Goal: Task Accomplishment & Management: Manage account settings

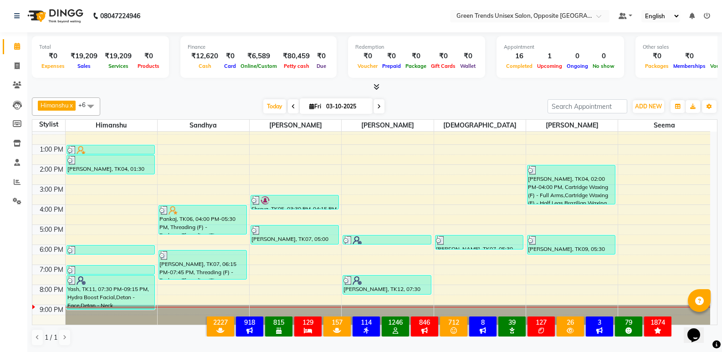
click at [209, 112] on div "[DATE] [DATE]" at bounding box center [324, 107] width 438 height 14
click at [21, 67] on span at bounding box center [17, 66] width 16 height 10
select select "5225"
select select "service"
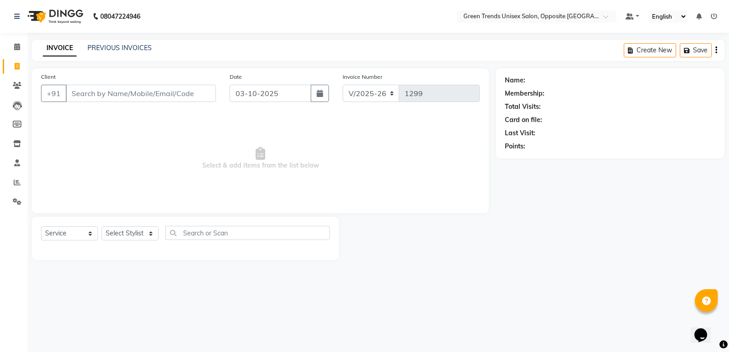
click at [108, 43] on div "INVOICE PREVIOUS INVOICES Create New Save" at bounding box center [378, 50] width 693 height 21
click at [108, 45] on link "PREVIOUS INVOICES" at bounding box center [119, 48] width 64 height 8
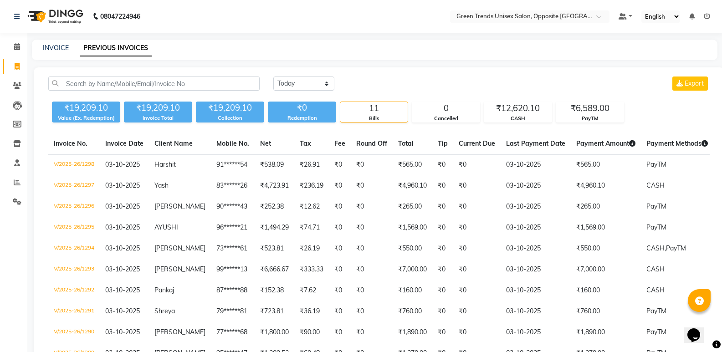
click at [69, 48] on div "INVOICE PREVIOUS INVOICES" at bounding box center [369, 48] width 675 height 10
click at [67, 50] on link "INVOICE" at bounding box center [56, 48] width 26 height 8
select select "service"
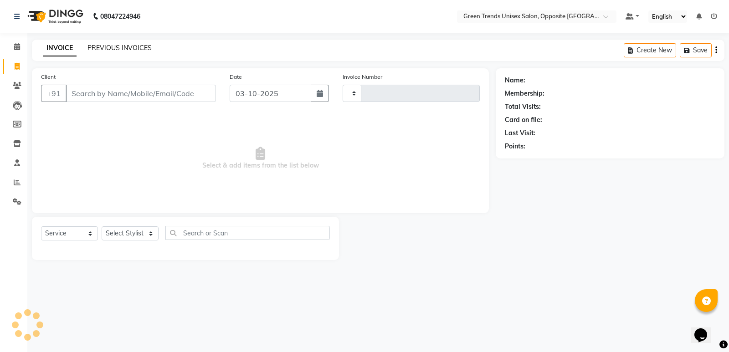
click at [109, 50] on link "PREVIOUS INVOICES" at bounding box center [119, 48] width 64 height 8
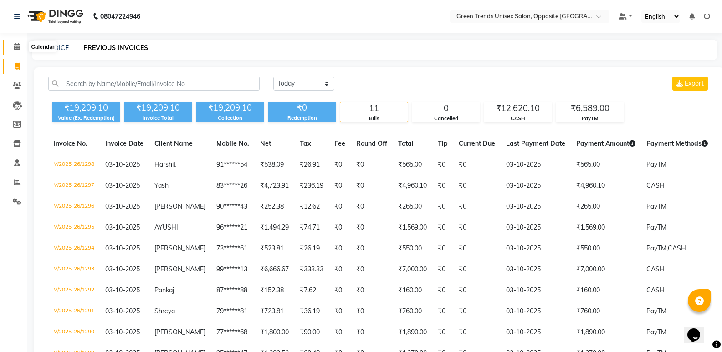
click at [19, 44] on icon at bounding box center [17, 46] width 6 height 7
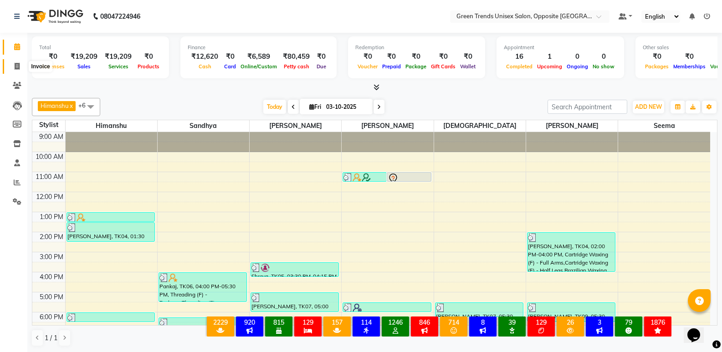
click at [13, 71] on span at bounding box center [17, 67] width 16 height 10
select select "service"
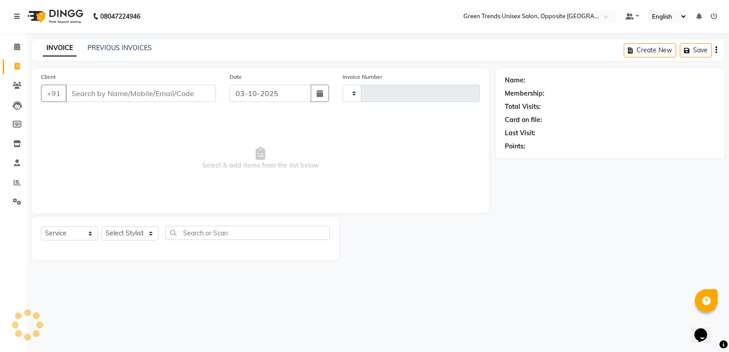
type input "1299"
select select "5225"
click at [109, 52] on div "PREVIOUS INVOICES" at bounding box center [119, 48] width 64 height 10
click at [118, 44] on link "PREVIOUS INVOICES" at bounding box center [119, 48] width 64 height 8
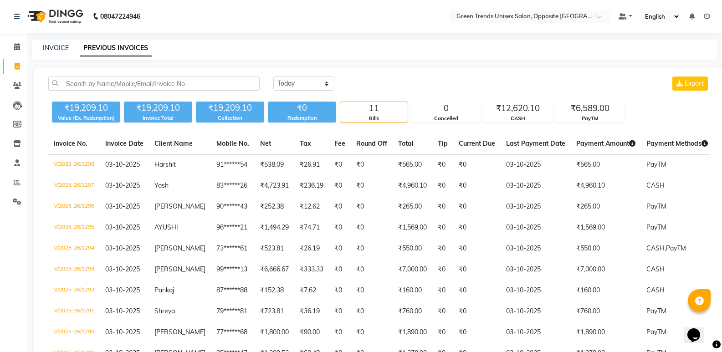
click at [416, 91] on div "[DATE] [DATE] Custom Range Export" at bounding box center [492, 87] width 450 height 21
click at [14, 43] on icon at bounding box center [17, 46] width 6 height 7
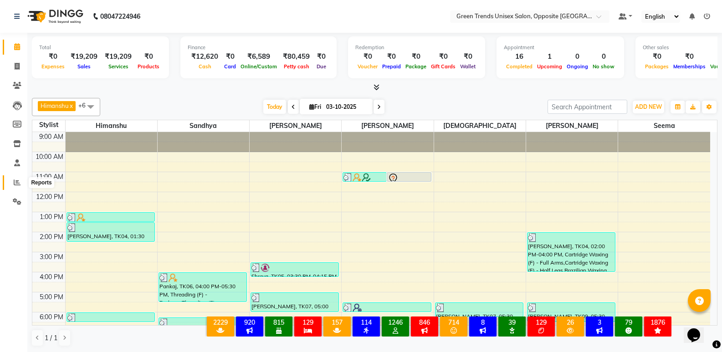
click at [21, 184] on span at bounding box center [17, 183] width 16 height 10
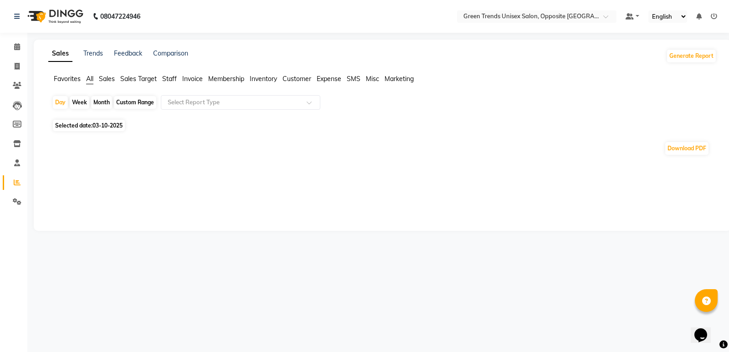
click at [112, 81] on span "Sales" at bounding box center [107, 79] width 16 height 8
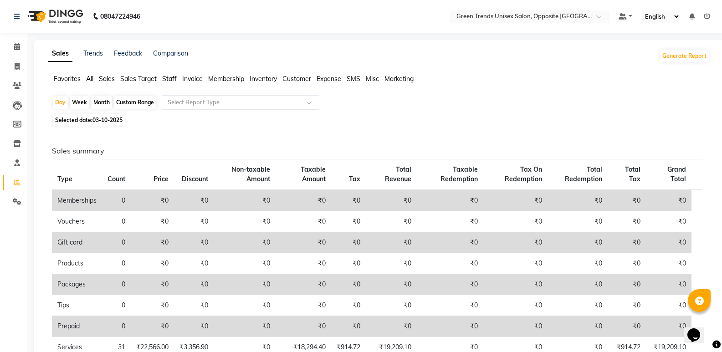
click at [175, 78] on span "Staff" at bounding box center [169, 79] width 15 height 8
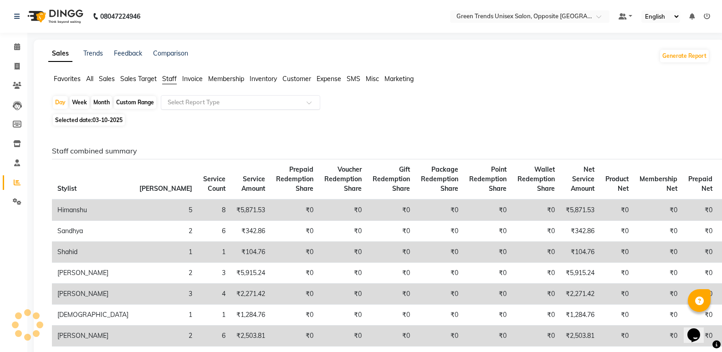
click at [244, 104] on input "text" at bounding box center [231, 102] width 131 height 9
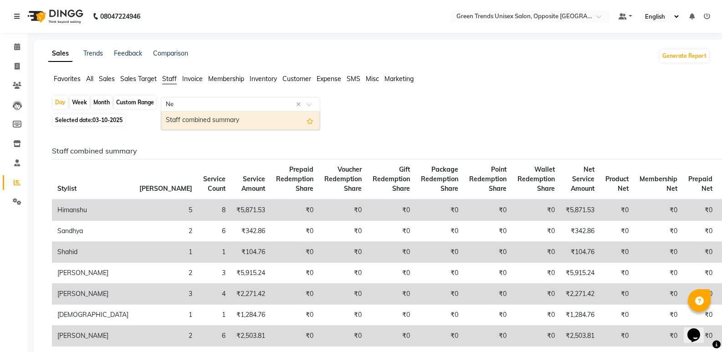
type input "New"
click at [300, 77] on span "Customer" at bounding box center [296, 79] width 29 height 8
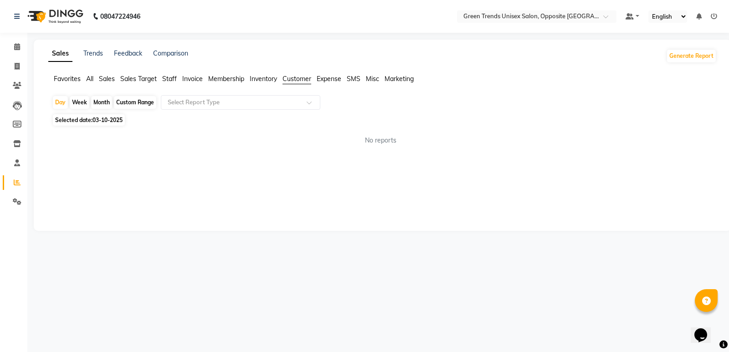
click at [257, 114] on div "Day Week Month Custom Range Select Report Type Selected date: [DATE] No reports…" at bounding box center [382, 123] width 668 height 57
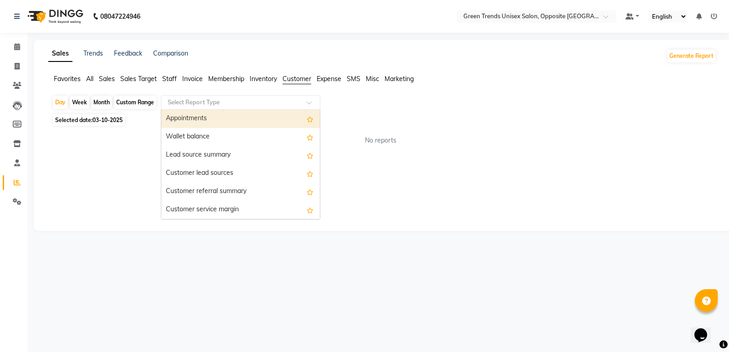
click at [269, 103] on input "text" at bounding box center [231, 102] width 131 height 9
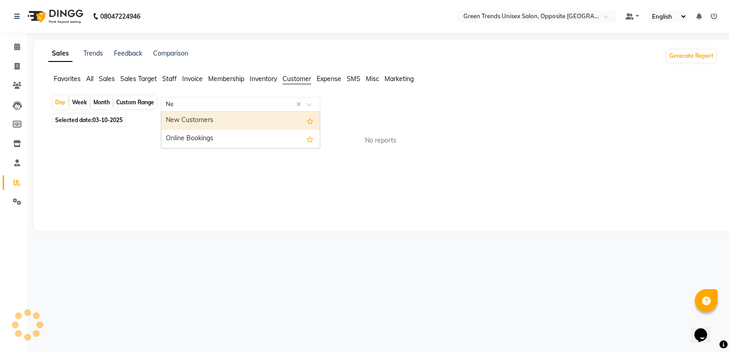
type input "New"
click at [276, 118] on div "New Customers" at bounding box center [240, 121] width 159 height 18
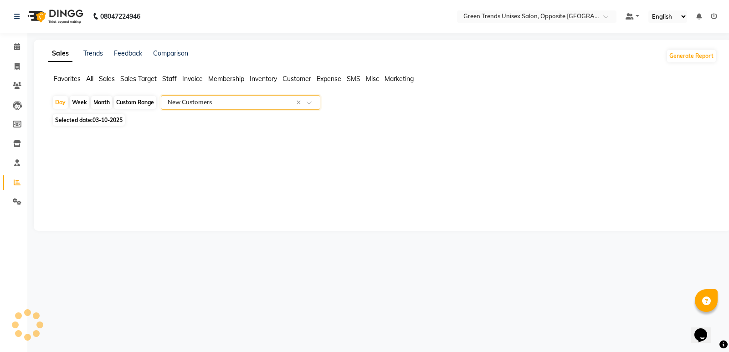
click at [206, 118] on div "Selected date: 03-10-2025" at bounding box center [384, 120] width 665 height 10
select select "full_report"
select select "csv"
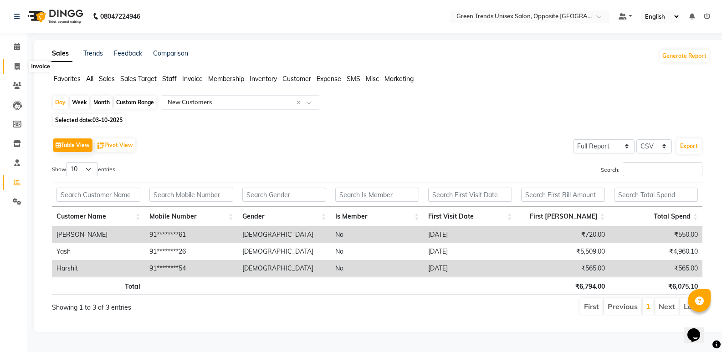
click at [13, 65] on span at bounding box center [17, 67] width 16 height 10
select select "service"
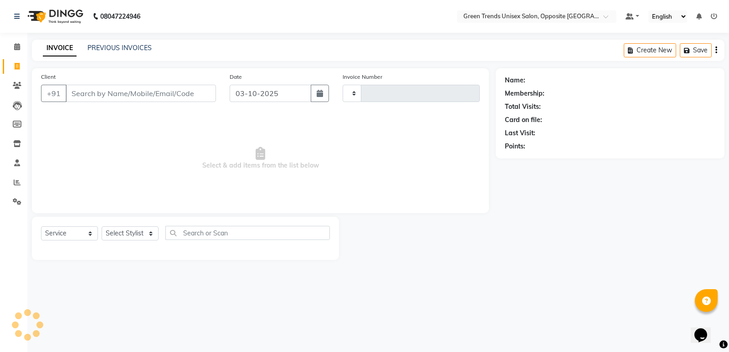
type input "1299"
select select "5225"
click at [92, 43] on div "PREVIOUS INVOICES" at bounding box center [119, 48] width 64 height 10
click at [98, 45] on link "PREVIOUS INVOICES" at bounding box center [119, 48] width 64 height 8
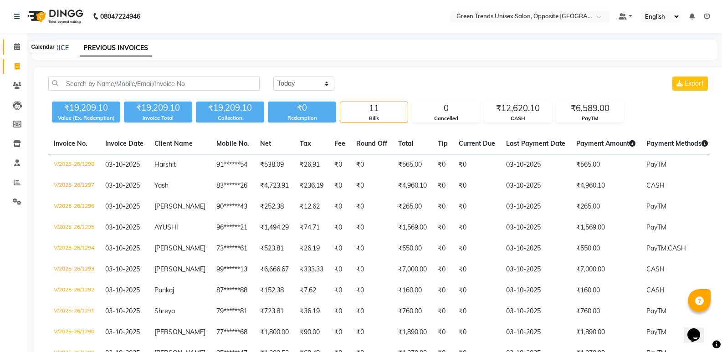
click at [21, 48] on span at bounding box center [17, 47] width 16 height 10
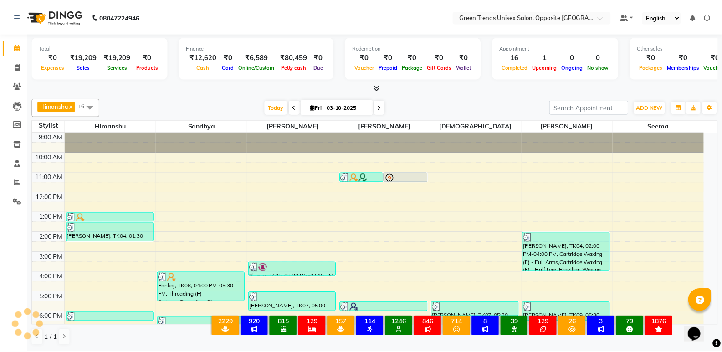
scroll to position [50, 0]
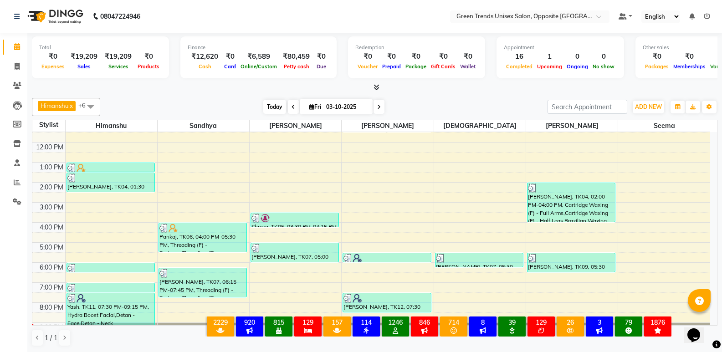
click at [277, 110] on span "Today" at bounding box center [274, 107] width 23 height 14
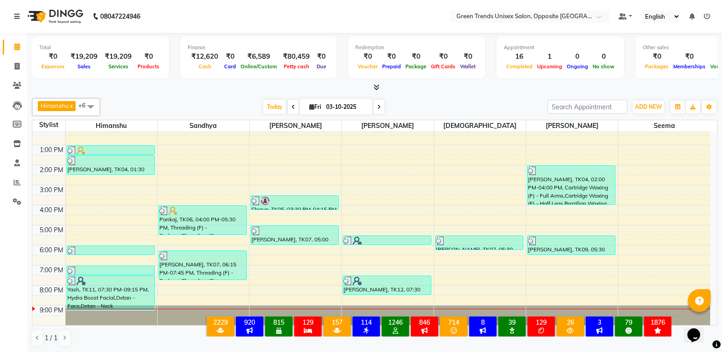
click at [213, 84] on div at bounding box center [375, 88] width 686 height 10
click at [267, 102] on span "Today" at bounding box center [274, 107] width 23 height 14
click at [227, 101] on div "[DATE] [DATE]" at bounding box center [324, 107] width 438 height 14
click at [721, 286] on div "Total ₹0 Expenses ₹19,209 Sales ₹19,209 Services ₹0 Products Finance ₹12,620 Ca…" at bounding box center [374, 193] width 695 height 320
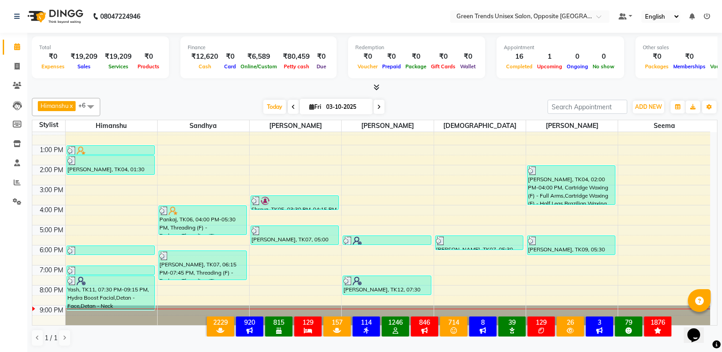
click at [452, 91] on div at bounding box center [375, 88] width 686 height 10
click at [16, 64] on icon at bounding box center [17, 66] width 5 height 7
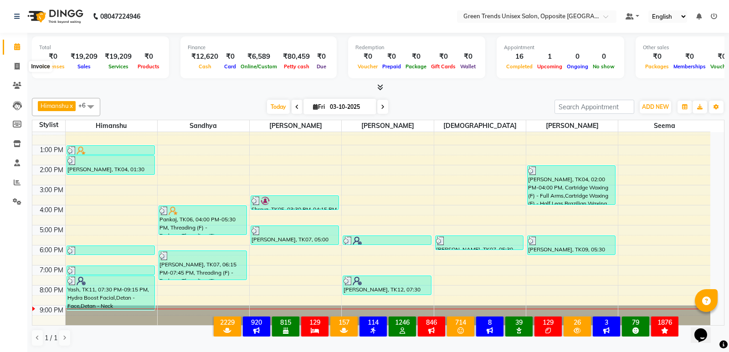
select select "service"
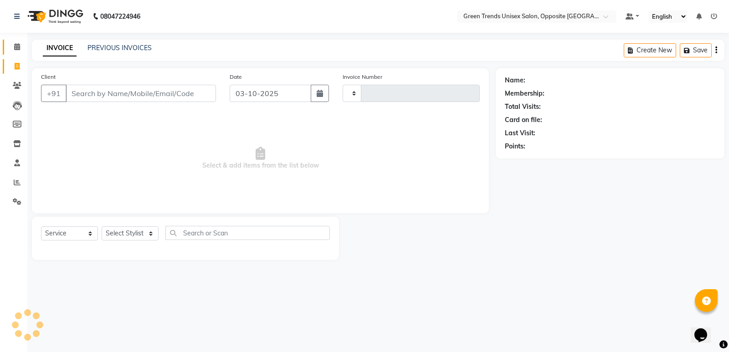
type input "1299"
select select "5225"
click at [100, 45] on link "PREVIOUS INVOICES" at bounding box center [119, 48] width 64 height 8
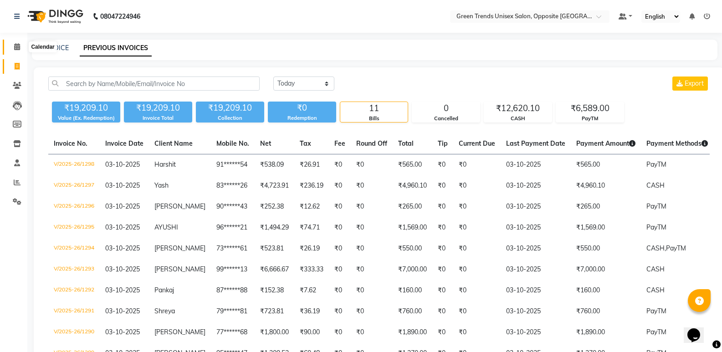
click at [20, 47] on icon at bounding box center [17, 46] width 6 height 7
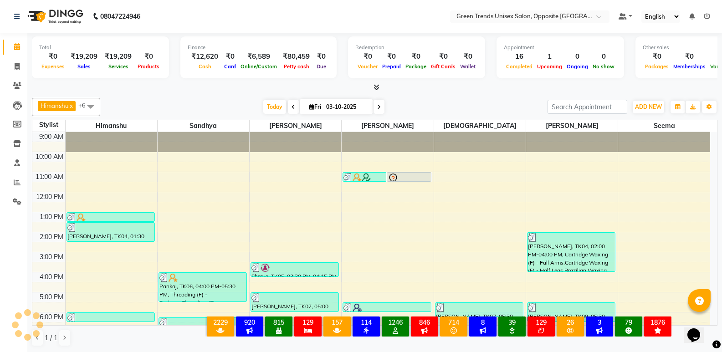
scroll to position [67, 0]
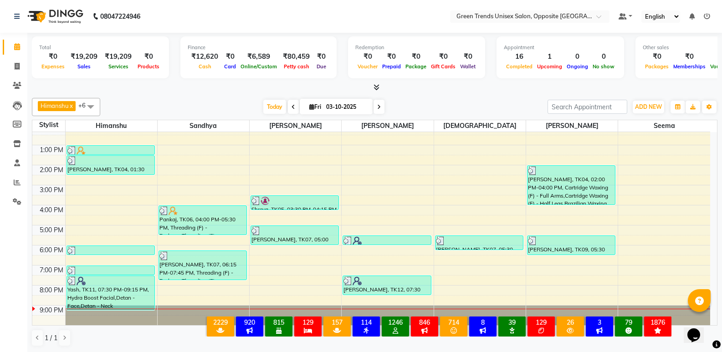
click at [264, 116] on div "[PERSON_NAME] x [PERSON_NAME] x [PERSON_NAME] x [PERSON_NAME] x [PERSON_NAME] x…" at bounding box center [375, 107] width 686 height 18
click at [277, 109] on span "Today" at bounding box center [274, 107] width 23 height 14
click at [226, 94] on div "Total ₹0 Expenses ₹19,209 Sales ₹19,209 Services ₹0 Products Finance ₹12,620 Ca…" at bounding box center [374, 193] width 695 height 320
click at [256, 100] on div "[DATE] [DATE]" at bounding box center [324, 107] width 438 height 14
click at [277, 102] on span "Today" at bounding box center [274, 107] width 23 height 14
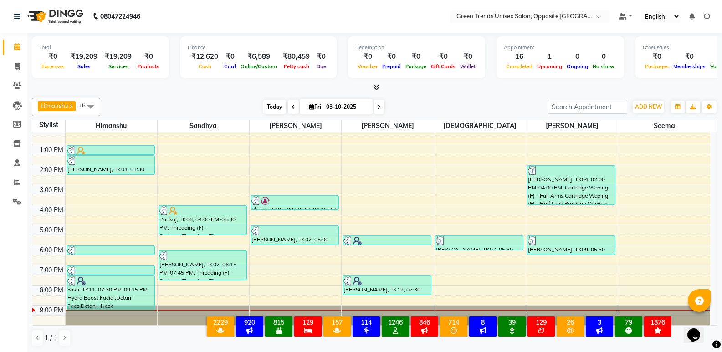
click at [270, 103] on span "Today" at bounding box center [274, 107] width 23 height 14
click at [240, 98] on div "[PERSON_NAME] x [PERSON_NAME] x [PERSON_NAME] x [PERSON_NAME] x [PERSON_NAME] x…" at bounding box center [375, 107] width 686 height 18
click at [243, 98] on div "[PERSON_NAME] x [PERSON_NAME] x [PERSON_NAME] x [PERSON_NAME] x [PERSON_NAME] x…" at bounding box center [375, 107] width 686 height 18
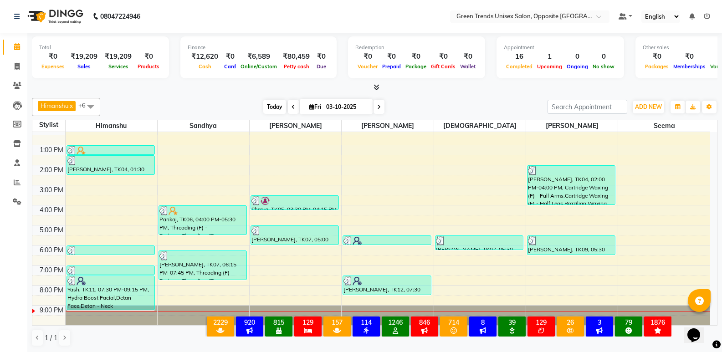
click at [274, 107] on span "Today" at bounding box center [274, 107] width 23 height 14
click at [228, 94] on div "[PERSON_NAME] x [PERSON_NAME] x [PERSON_NAME] x [PERSON_NAME] x [PERSON_NAME] x…" at bounding box center [375, 222] width 686 height 256
click at [267, 102] on span "Today" at bounding box center [274, 107] width 23 height 14
click at [447, 112] on div "[DATE] [DATE]" at bounding box center [324, 107] width 438 height 14
click at [264, 105] on span "Today" at bounding box center [274, 107] width 23 height 14
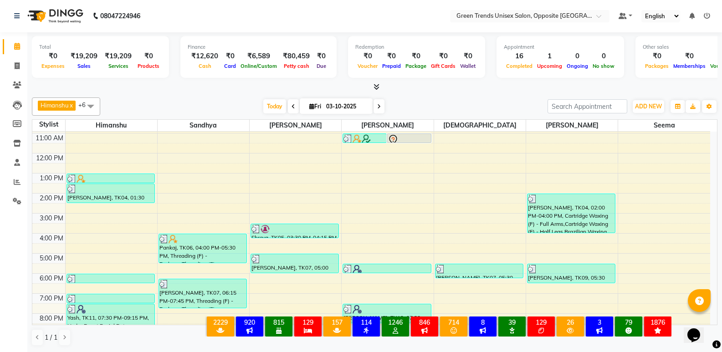
scroll to position [0, 0]
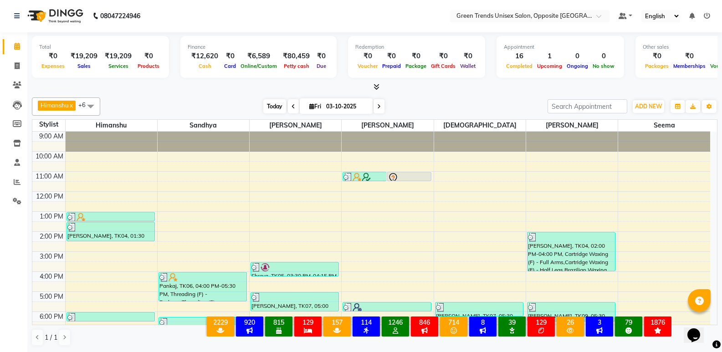
click at [277, 111] on span "Today" at bounding box center [274, 106] width 23 height 14
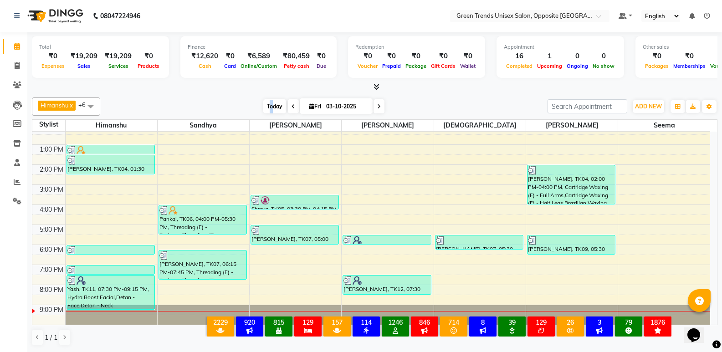
click at [269, 102] on span "Today" at bounding box center [274, 106] width 23 height 14
click at [279, 87] on div at bounding box center [375, 87] width 686 height 10
click at [398, 96] on div "[PERSON_NAME] x [PERSON_NAME] x [PERSON_NAME] x [PERSON_NAME] x [PERSON_NAME] x…" at bounding box center [375, 222] width 686 height 256
click at [271, 109] on span "Today" at bounding box center [274, 106] width 23 height 14
click at [251, 88] on div at bounding box center [375, 87] width 686 height 10
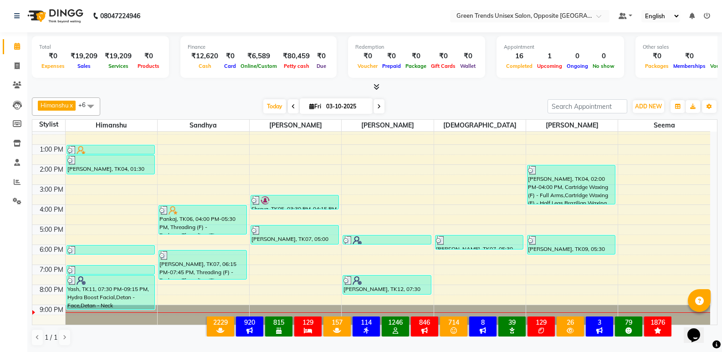
click at [264, 97] on div "[PERSON_NAME] x [PERSON_NAME] x [PERSON_NAME] x [PERSON_NAME] x [PERSON_NAME] x…" at bounding box center [375, 106] width 686 height 18
click at [268, 103] on span "Today" at bounding box center [274, 106] width 23 height 14
click at [258, 93] on div "Total ₹0 Expenses ₹19,209 Sales ₹19,209 Services ₹0 Products Finance ₹12,620 Ca…" at bounding box center [374, 192] width 695 height 320
click at [270, 112] on span "Today" at bounding box center [274, 106] width 23 height 14
click at [457, 97] on div "[PERSON_NAME] x [PERSON_NAME] x [PERSON_NAME] x [PERSON_NAME] x [PERSON_NAME] x…" at bounding box center [375, 222] width 686 height 256
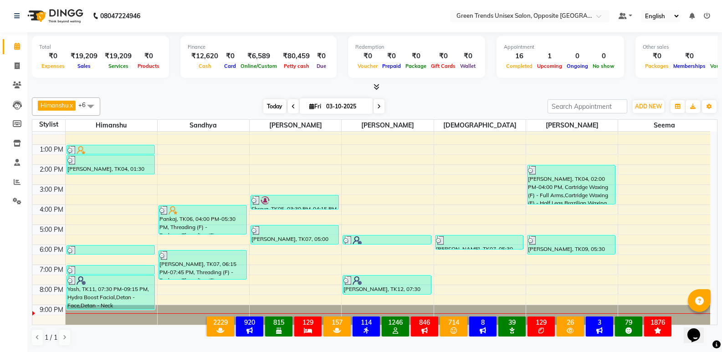
click at [264, 109] on span "Today" at bounding box center [274, 106] width 23 height 14
click at [238, 89] on div at bounding box center [375, 87] width 686 height 10
click at [276, 105] on span "Today" at bounding box center [274, 106] width 23 height 14
click at [201, 104] on div "[DATE] [DATE]" at bounding box center [324, 107] width 438 height 14
click at [264, 108] on span "Today" at bounding box center [274, 106] width 23 height 14
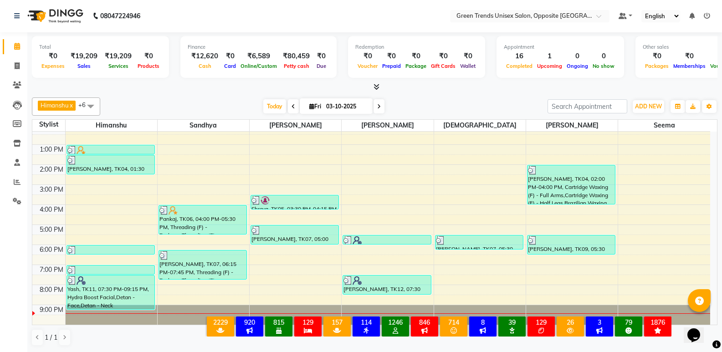
click at [232, 84] on div at bounding box center [375, 87] width 686 height 10
click at [705, 245] on div "9:00 AM 10:00 AM 11:00 AM 12:00 PM 1:00 PM 2:00 PM 3:00 PM 4:00 PM 5:00 PM 6:00…" at bounding box center [371, 195] width 678 height 260
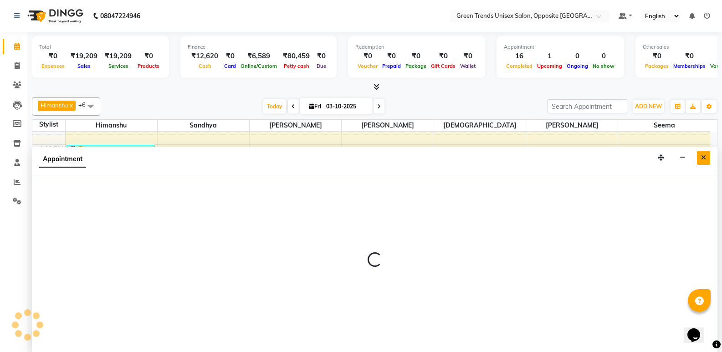
select select "93586"
select select "1050"
select select "tentative"
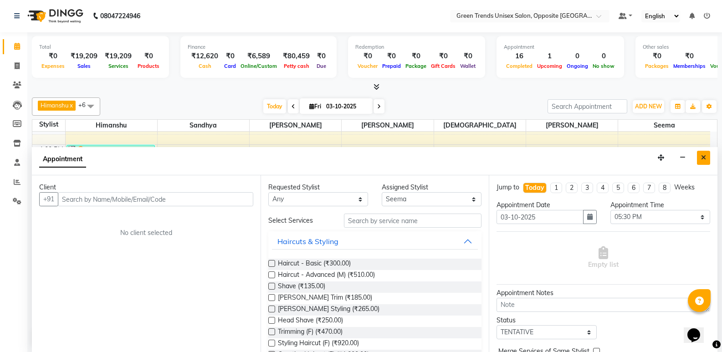
click at [701, 154] on icon "Close" at bounding box center [703, 157] width 5 height 6
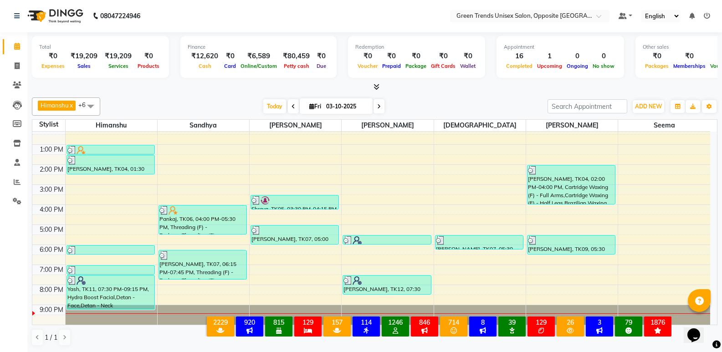
click at [466, 90] on div at bounding box center [375, 87] width 686 height 10
click at [272, 111] on span "Today" at bounding box center [274, 106] width 23 height 14
click at [264, 91] on div at bounding box center [375, 87] width 686 height 10
click at [269, 110] on span "Today" at bounding box center [274, 106] width 23 height 14
click at [253, 109] on div "[DATE] [DATE]" at bounding box center [324, 107] width 438 height 14
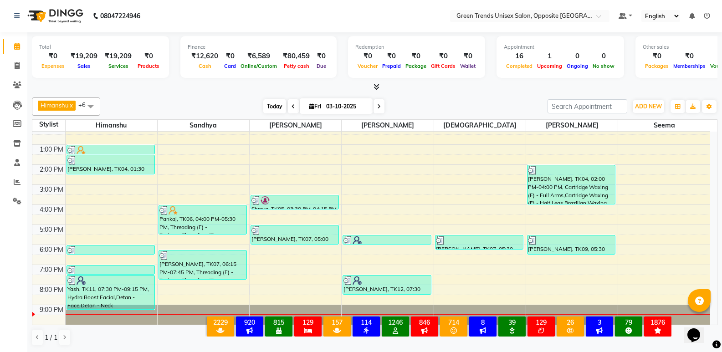
click at [264, 104] on span "Today" at bounding box center [274, 106] width 23 height 14
click at [264, 98] on div "[PERSON_NAME] x [PERSON_NAME] x [PERSON_NAME] x [PERSON_NAME] x [PERSON_NAME] x…" at bounding box center [375, 106] width 686 height 18
drag, startPoint x: 277, startPoint y: 105, endPoint x: 267, endPoint y: 106, distance: 10.1
click at [277, 105] on span "Today" at bounding box center [274, 106] width 23 height 14
click at [247, 101] on div "[DATE] [DATE]" at bounding box center [324, 107] width 438 height 14
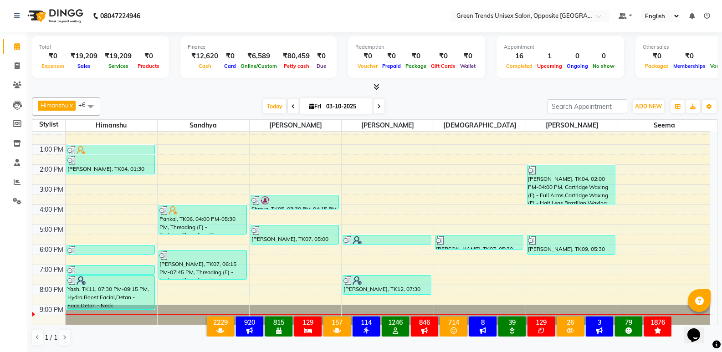
click at [247, 101] on div "[DATE] [DATE]" at bounding box center [324, 107] width 438 height 14
click at [277, 103] on span "Today" at bounding box center [274, 106] width 23 height 14
click at [246, 104] on div "[DATE] [DATE]" at bounding box center [324, 107] width 438 height 14
click at [267, 97] on div "[PERSON_NAME] x [PERSON_NAME] x [PERSON_NAME] x [PERSON_NAME] x [PERSON_NAME] x…" at bounding box center [375, 222] width 686 height 256
click at [267, 106] on span "Today" at bounding box center [274, 106] width 23 height 14
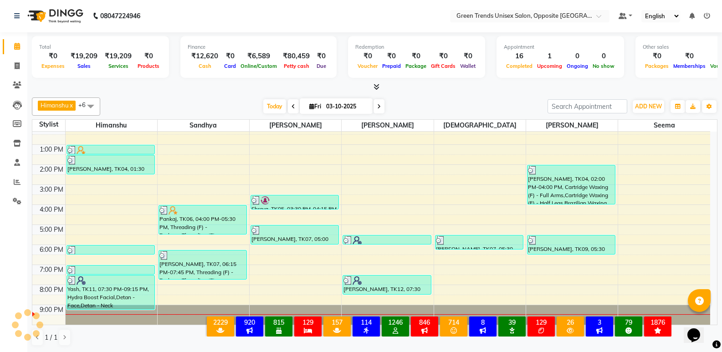
scroll to position [0, 0]
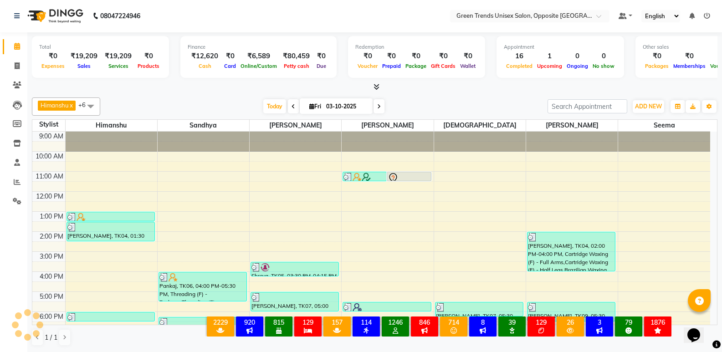
click at [215, 97] on div "[PERSON_NAME] x [PERSON_NAME] x [PERSON_NAME] x [PERSON_NAME] x [PERSON_NAME] x…" at bounding box center [375, 222] width 686 height 256
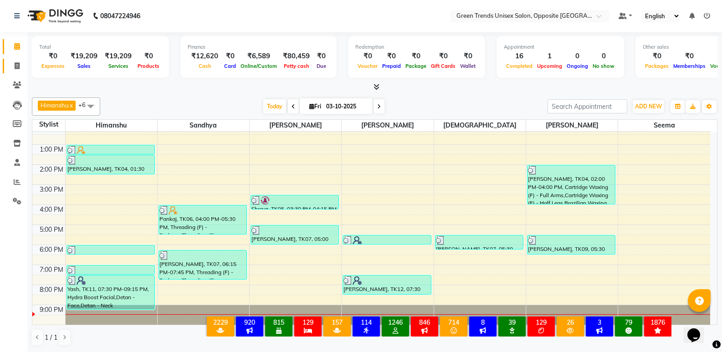
click at [18, 71] on link "Invoice" at bounding box center [14, 66] width 22 height 15
select select "5225"
select select "service"
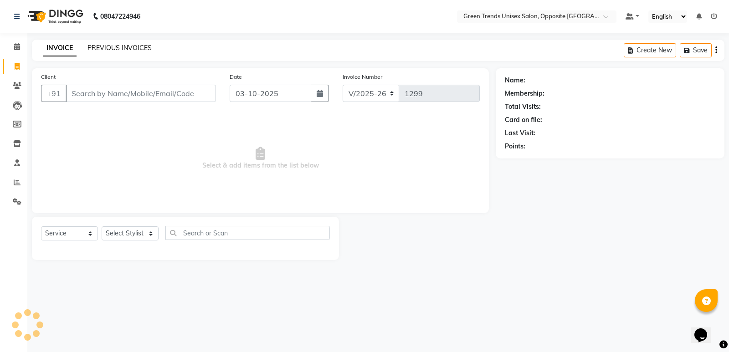
click at [119, 44] on link "PREVIOUS INVOICES" at bounding box center [119, 48] width 64 height 8
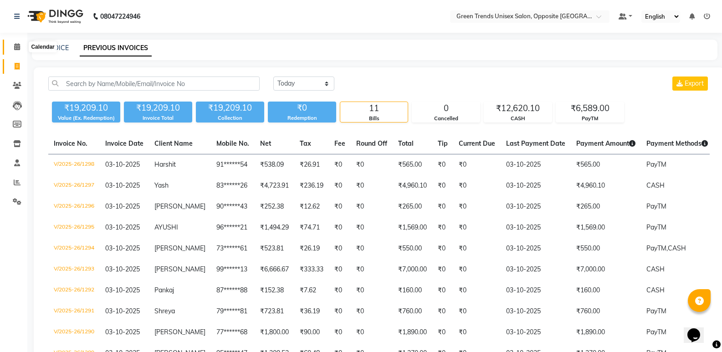
click at [14, 43] on icon at bounding box center [17, 46] width 6 height 7
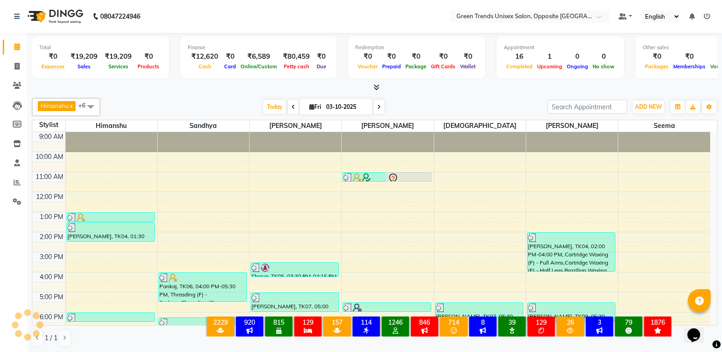
click at [201, 103] on div "[DATE] [DATE]" at bounding box center [324, 107] width 438 height 14
click at [263, 109] on span "Today" at bounding box center [274, 107] width 23 height 14
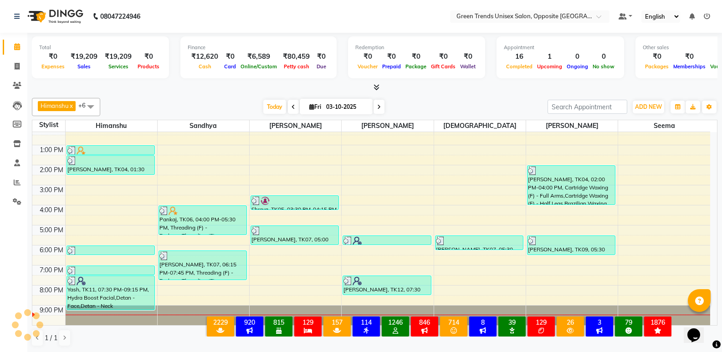
click at [226, 100] on div "[DATE] [DATE]" at bounding box center [324, 107] width 438 height 14
click at [19, 182] on icon at bounding box center [17, 182] width 7 height 7
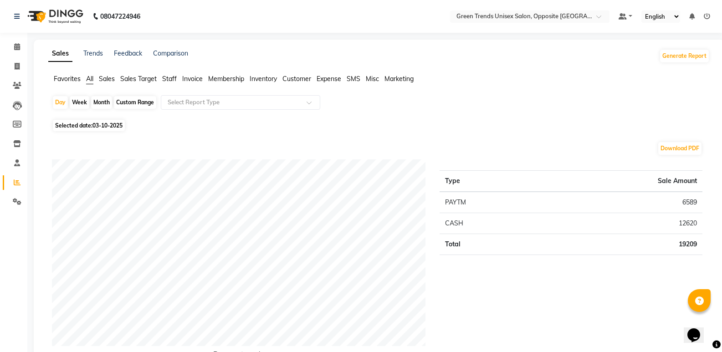
click at [113, 75] on span "Sales" at bounding box center [107, 79] width 16 height 8
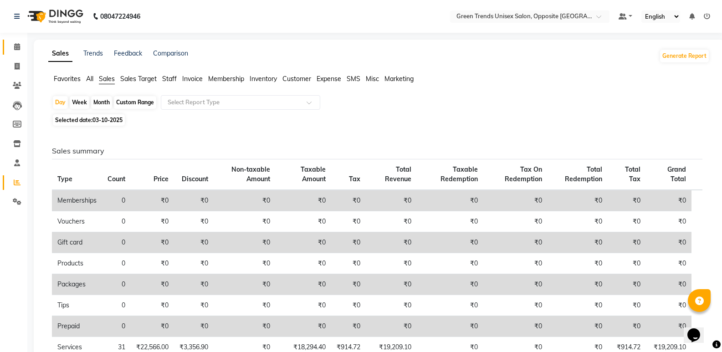
click at [23, 46] on span at bounding box center [17, 47] width 16 height 10
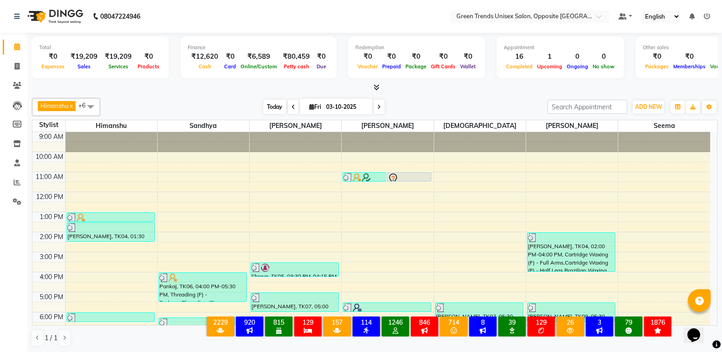
click at [276, 108] on span "Today" at bounding box center [274, 107] width 23 height 14
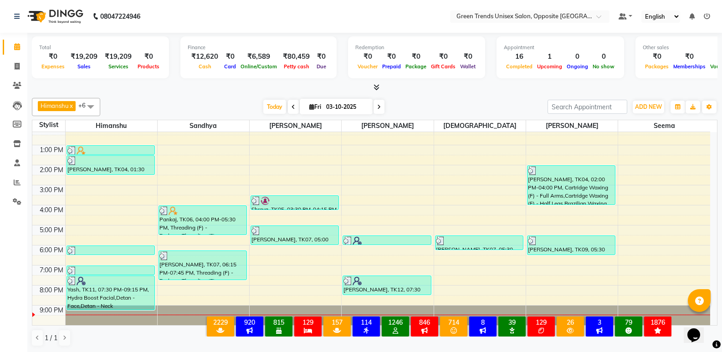
click at [239, 101] on div "[DATE] [DATE]" at bounding box center [324, 107] width 438 height 14
click at [274, 115] on div "[PERSON_NAME] x [PERSON_NAME] x [PERSON_NAME] x [PERSON_NAME] x [PERSON_NAME] x…" at bounding box center [375, 107] width 686 height 18
click at [278, 106] on span "Today" at bounding box center [274, 107] width 23 height 14
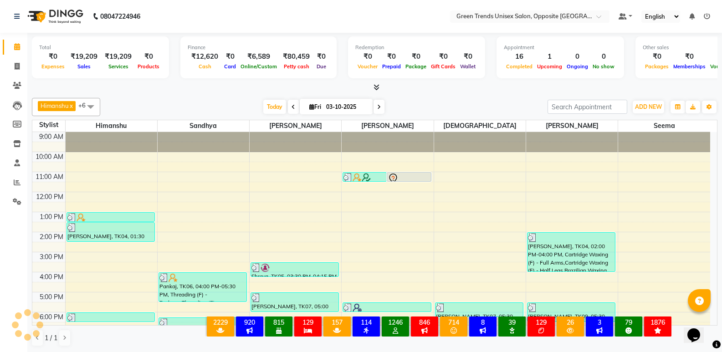
click at [219, 103] on div "[DATE] [DATE]" at bounding box center [324, 107] width 438 height 14
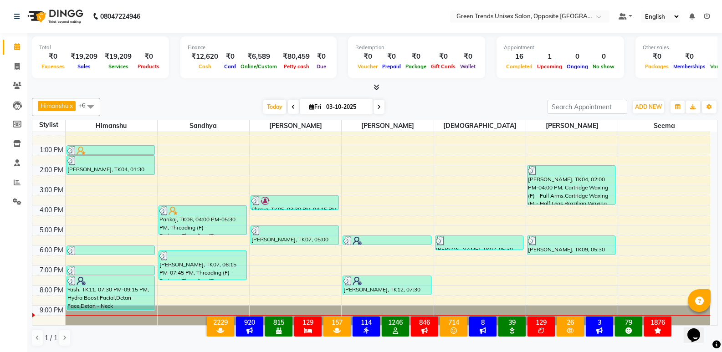
click at [234, 96] on div "[PERSON_NAME] x [PERSON_NAME] x [PERSON_NAME] x [PERSON_NAME] x [PERSON_NAME] x…" at bounding box center [375, 222] width 686 height 256
click at [268, 113] on span "Today" at bounding box center [274, 107] width 23 height 14
click at [240, 103] on div "[DATE] [DATE]" at bounding box center [324, 107] width 438 height 14
click at [272, 109] on span "Today" at bounding box center [274, 107] width 23 height 14
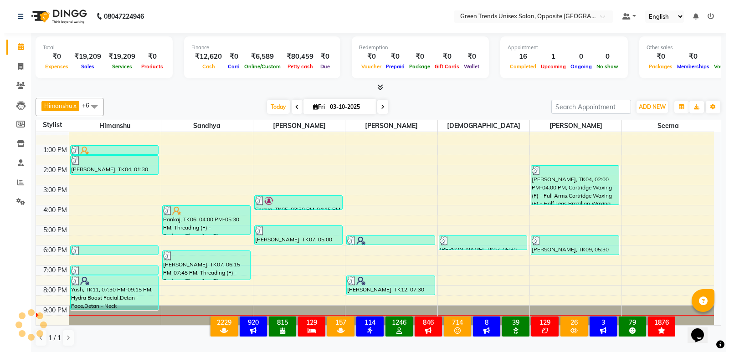
scroll to position [0, 0]
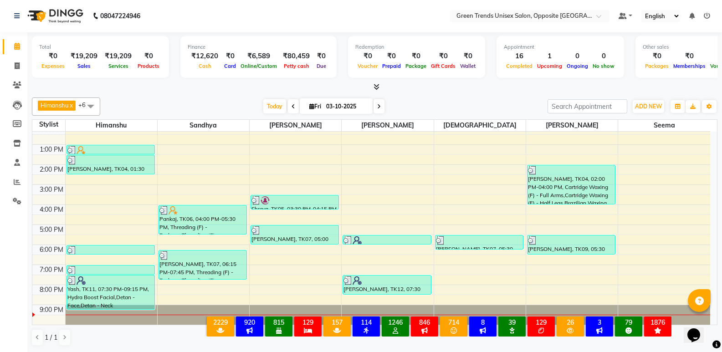
click at [308, 301] on div "9:00 AM 10:00 AM 11:00 AM 12:00 PM 1:00 PM 2:00 PM 3:00 PM 4:00 PM 5:00 PM 6:00…" at bounding box center [371, 195] width 678 height 260
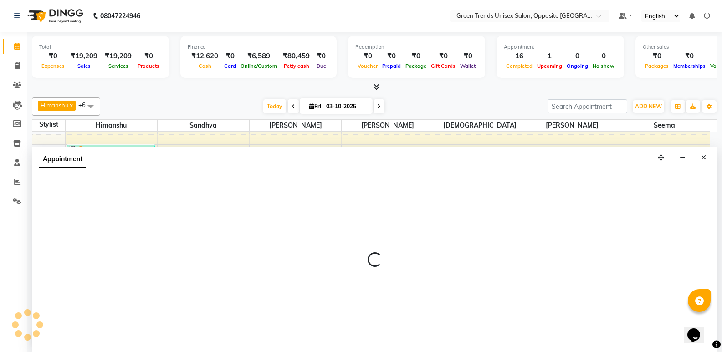
select select "89786"
select select "tentative"
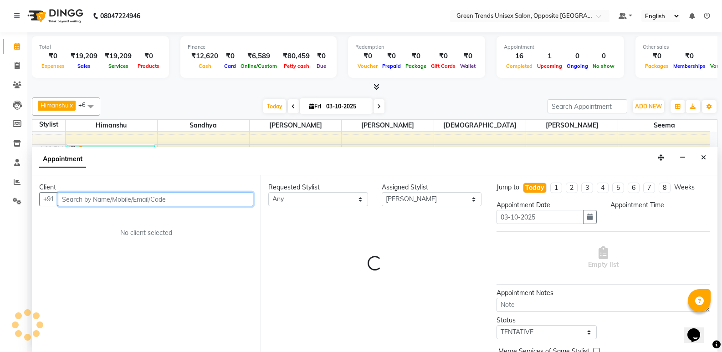
select select "1230"
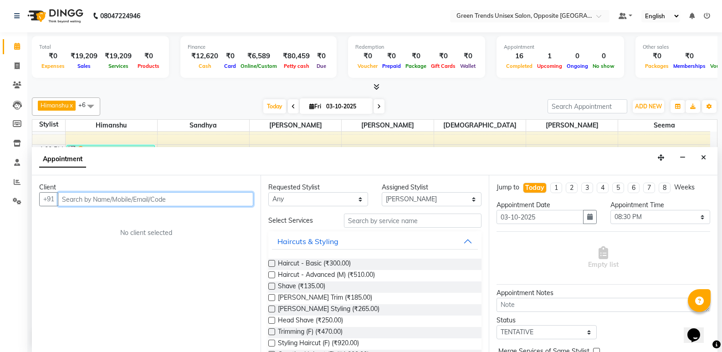
click at [132, 202] on input "text" at bounding box center [155, 199] width 195 height 14
type input "6307554063"
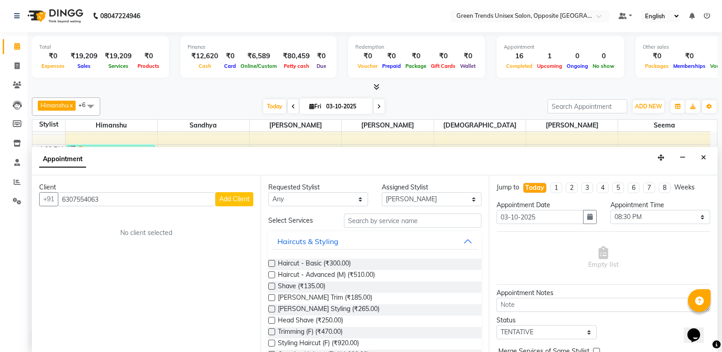
click at [242, 199] on span "Add Client" at bounding box center [234, 199] width 31 height 8
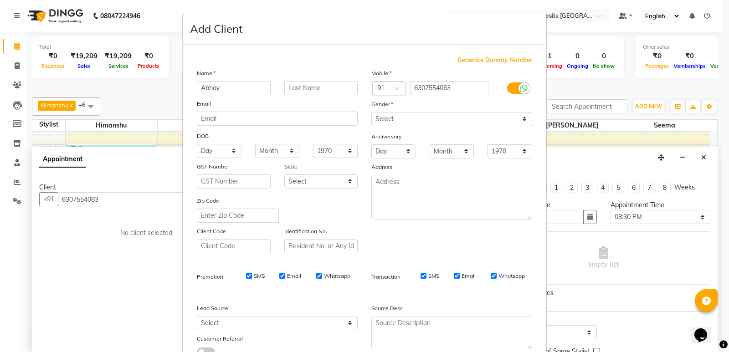
type input "Abhay"
click at [313, 90] on input "Pratap" at bounding box center [321, 88] width 74 height 14
type input "[PERSON_NAME]"
drag, startPoint x: 452, startPoint y: 122, endPoint x: 445, endPoint y: 122, distance: 6.8
click at [452, 122] on select "Select [DEMOGRAPHIC_DATA] [DEMOGRAPHIC_DATA] Other Prefer Not To Say" at bounding box center [451, 119] width 161 height 14
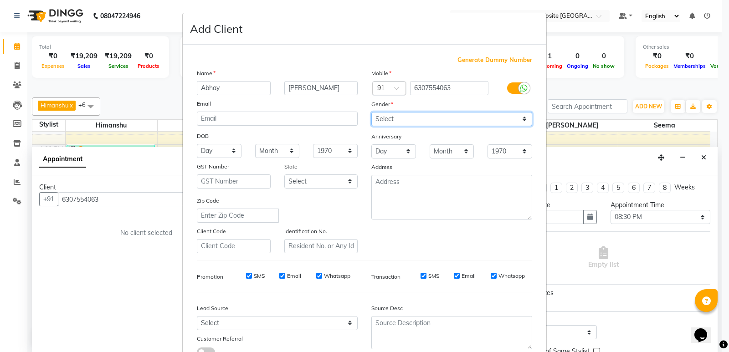
select select "[DEMOGRAPHIC_DATA]"
click at [371, 112] on select "Select [DEMOGRAPHIC_DATA] [DEMOGRAPHIC_DATA] Other Prefer Not To Say" at bounding box center [451, 119] width 161 height 14
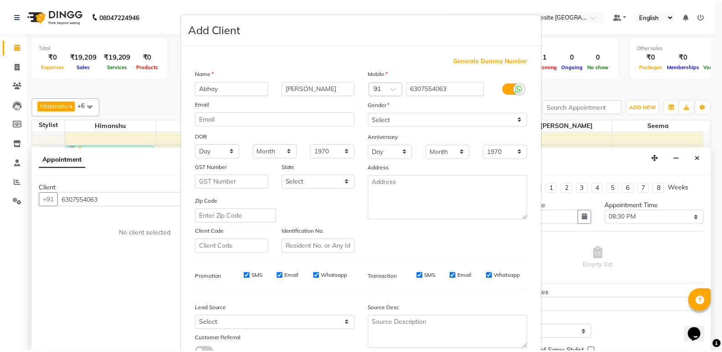
scroll to position [68, 0]
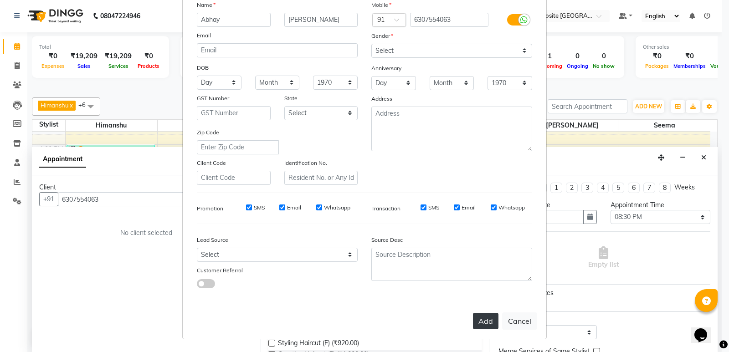
click at [490, 325] on button "Add" at bounding box center [486, 321] width 26 height 16
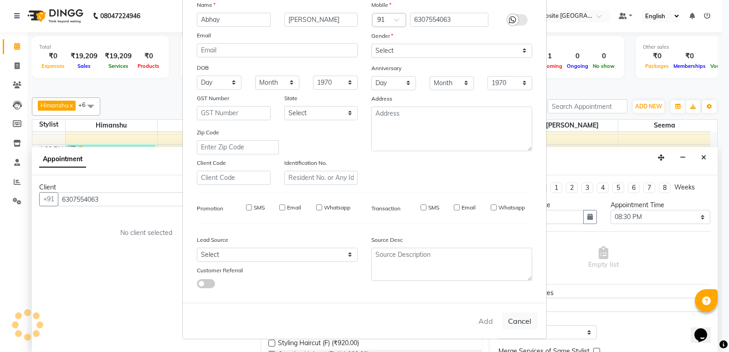
type input "63******63"
select select
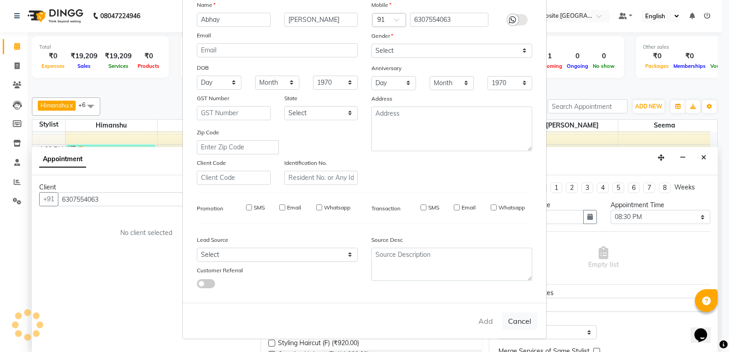
select select
checkbox input "false"
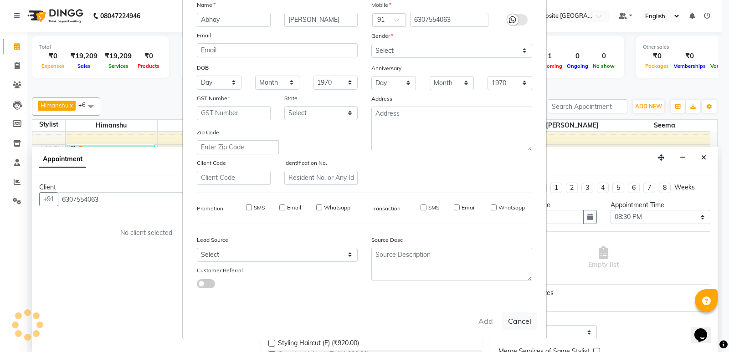
checkbox input "false"
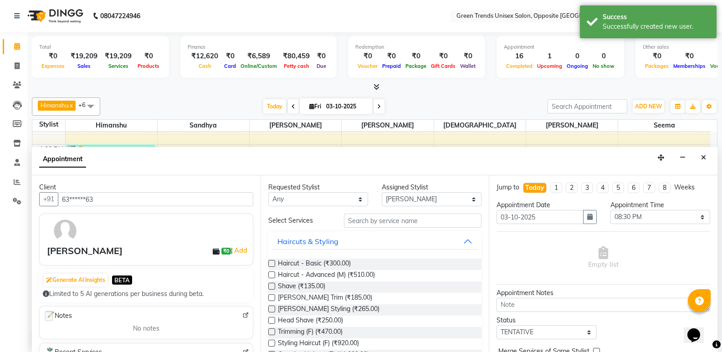
click at [272, 262] on label at bounding box center [271, 263] width 7 height 7
click at [272, 262] on input "checkbox" at bounding box center [271, 265] width 6 height 6
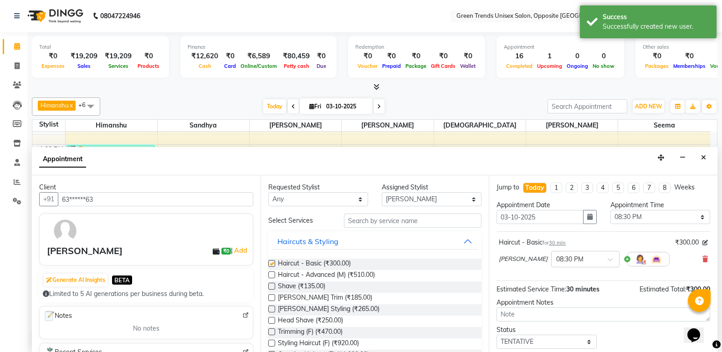
checkbox input "false"
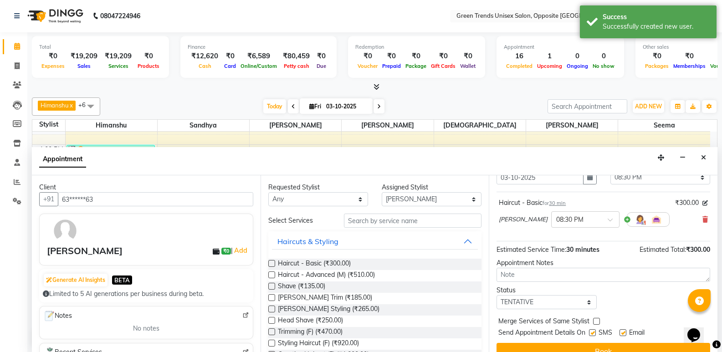
scroll to position [54, 0]
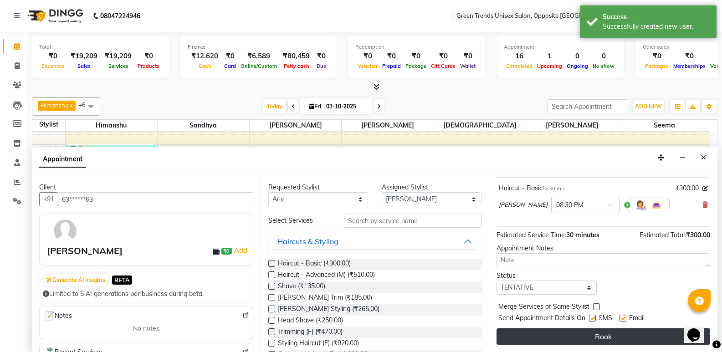
click at [655, 338] on button "Book" at bounding box center [604, 336] width 214 height 16
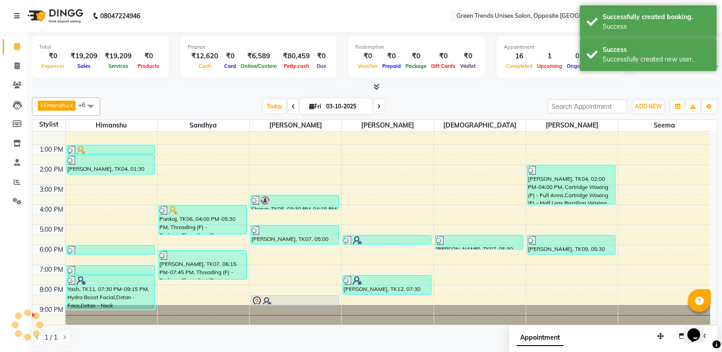
scroll to position [0, 0]
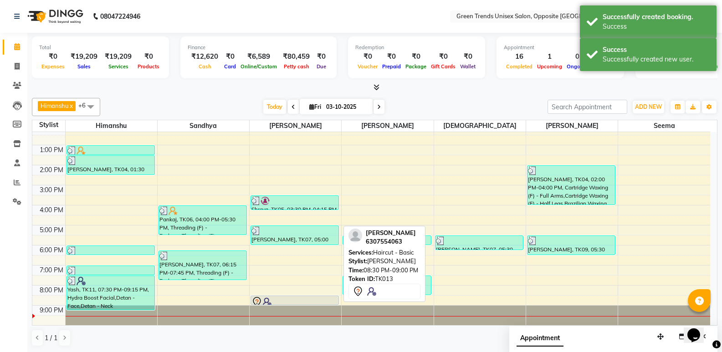
click at [282, 301] on div at bounding box center [294, 302] width 87 height 11
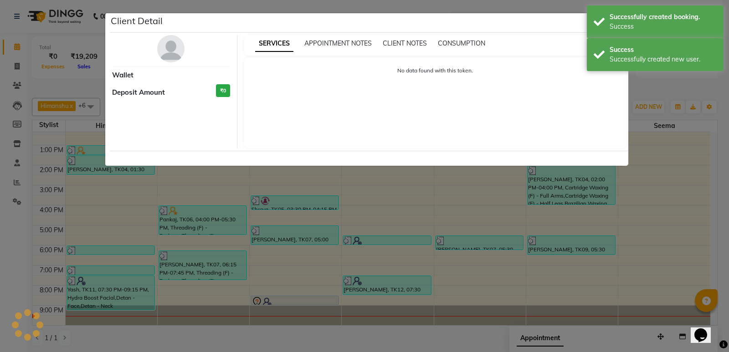
select select "7"
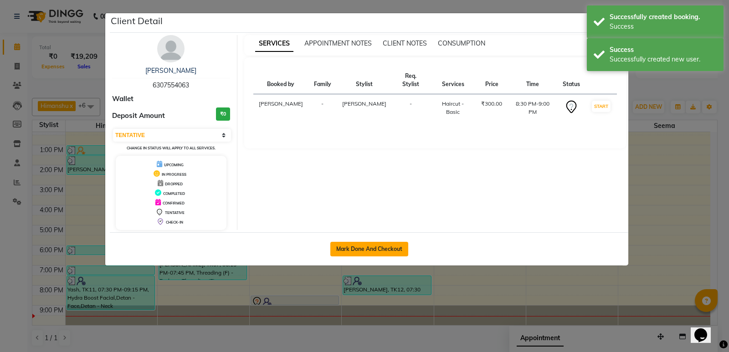
click at [381, 254] on button "Mark Done And Checkout" at bounding box center [369, 249] width 78 height 15
select select "service"
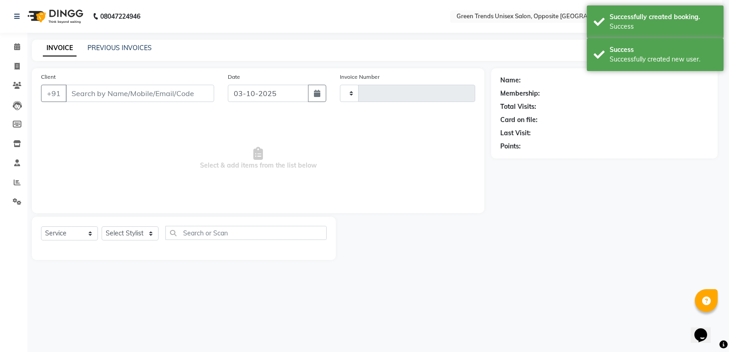
type input "1299"
select select "5225"
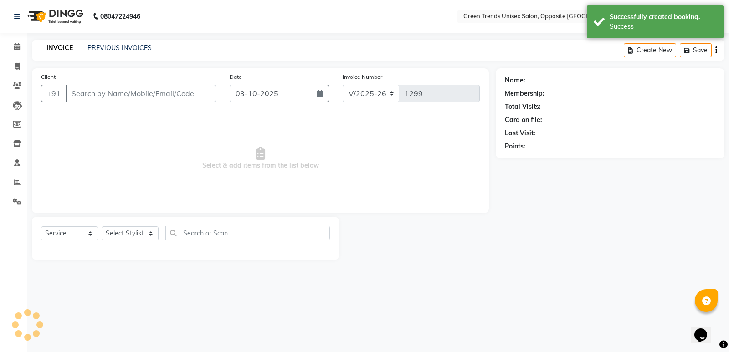
type input "63******63"
select select "89786"
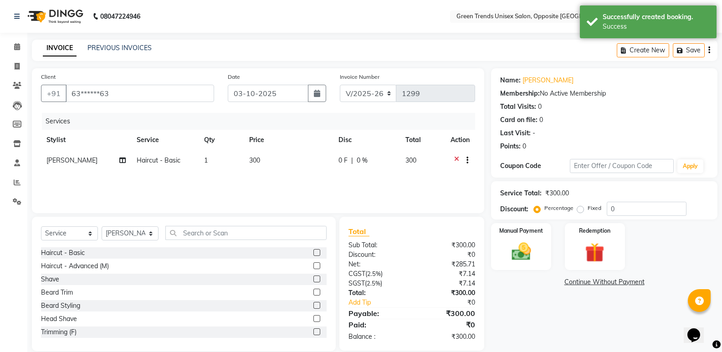
click at [334, 163] on td "0 F | 0 %" at bounding box center [366, 161] width 67 height 22
select select "89786"
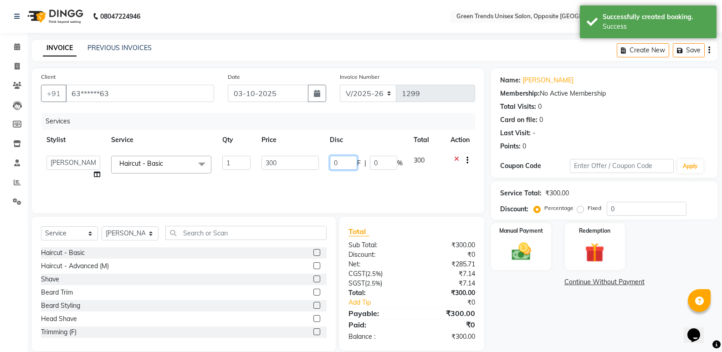
click at [346, 160] on input "0" at bounding box center [343, 163] width 27 height 14
type input "050"
click at [324, 176] on div "Services Stylist Service Qty Price Disc Total Action [PERSON_NAME] [PERSON_NAME…" at bounding box center [258, 158] width 434 height 91
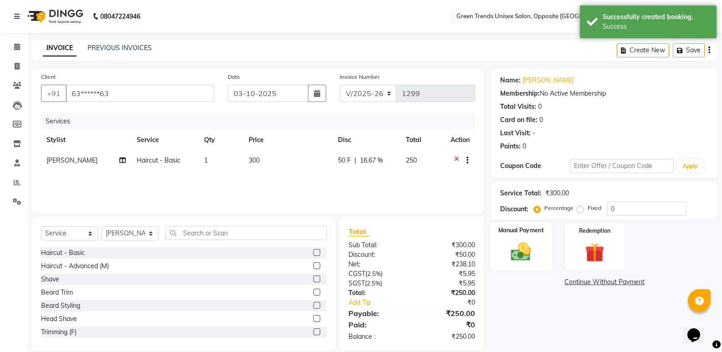
click at [551, 231] on div "Manual Payment" at bounding box center [521, 246] width 62 height 49
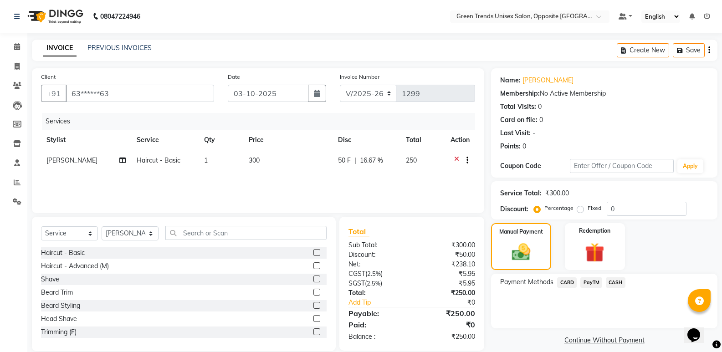
scroll to position [13, 0]
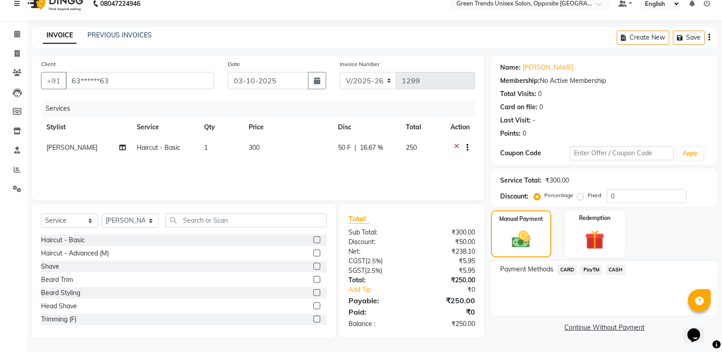
click at [592, 274] on span "PayTM" at bounding box center [591, 270] width 22 height 10
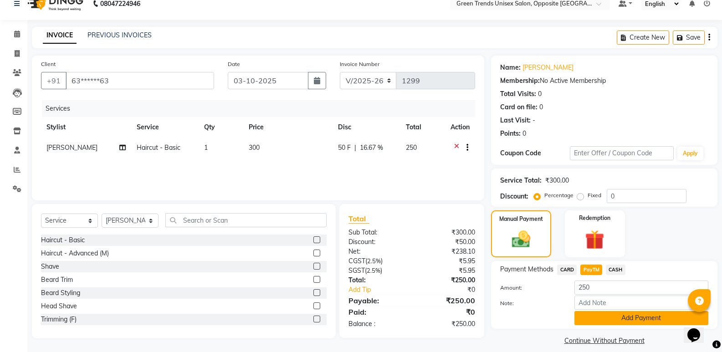
click at [602, 312] on button "Add Payment" at bounding box center [642, 318] width 134 height 14
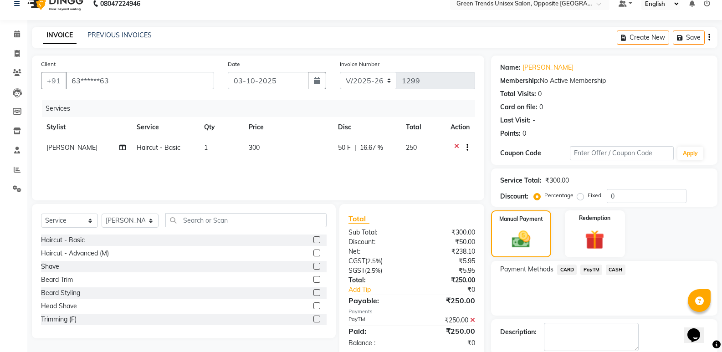
scroll to position [60, 0]
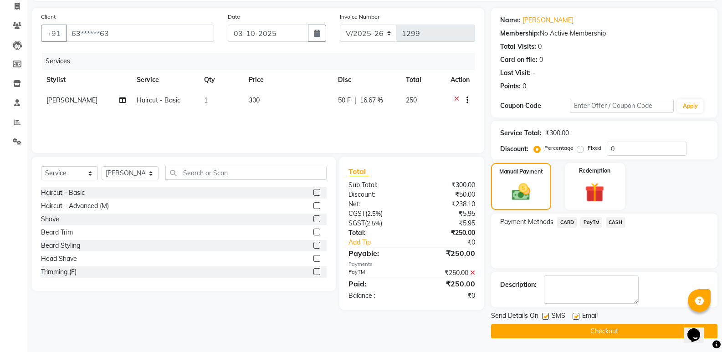
drag, startPoint x: 621, startPoint y: 333, endPoint x: 610, endPoint y: 339, distance: 12.4
click at [621, 333] on button "Checkout" at bounding box center [604, 331] width 226 height 14
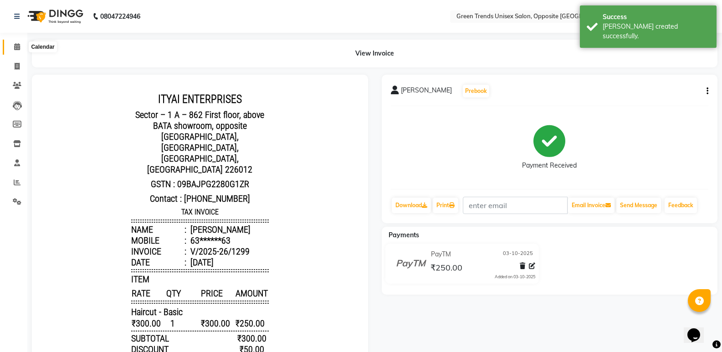
click at [11, 48] on span at bounding box center [17, 47] width 16 height 10
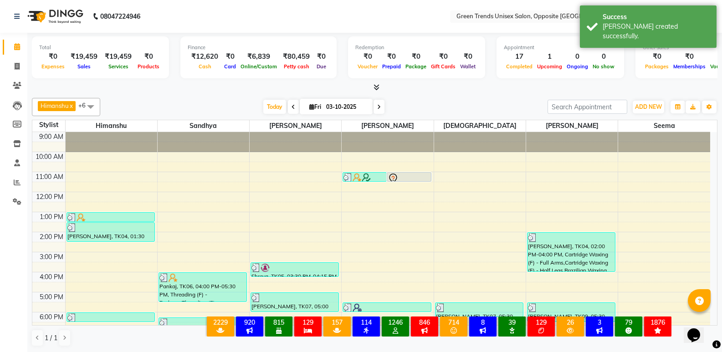
scroll to position [0, 0]
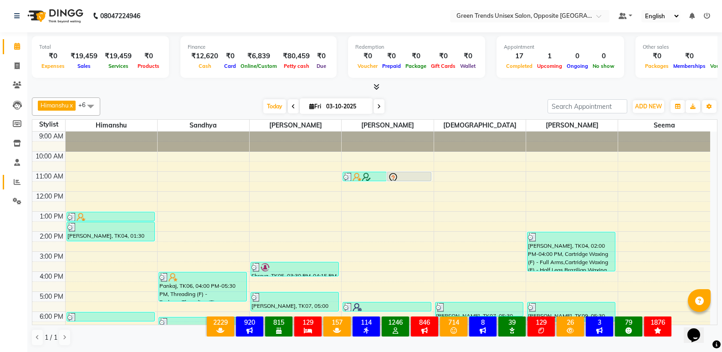
click at [18, 182] on icon at bounding box center [17, 182] width 7 height 7
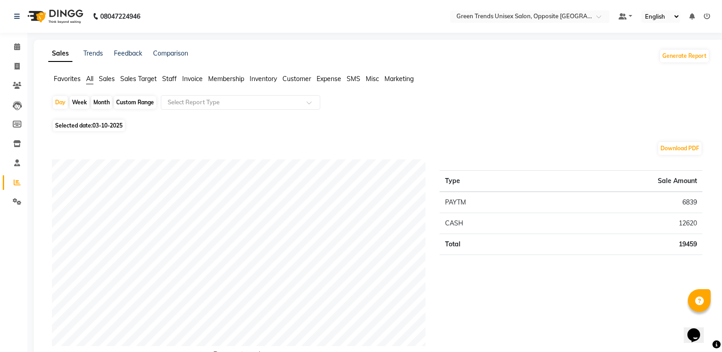
click at [105, 77] on span "Sales" at bounding box center [107, 79] width 16 height 8
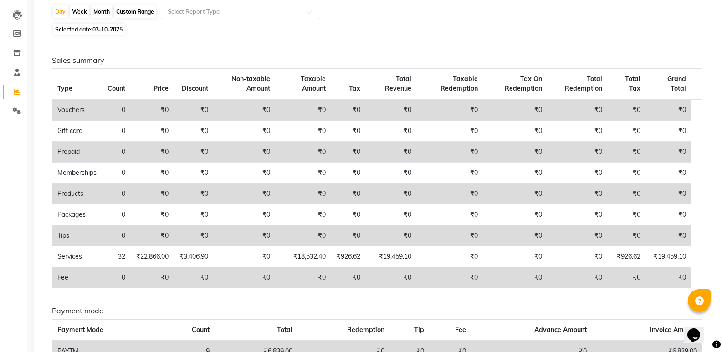
scroll to position [170, 0]
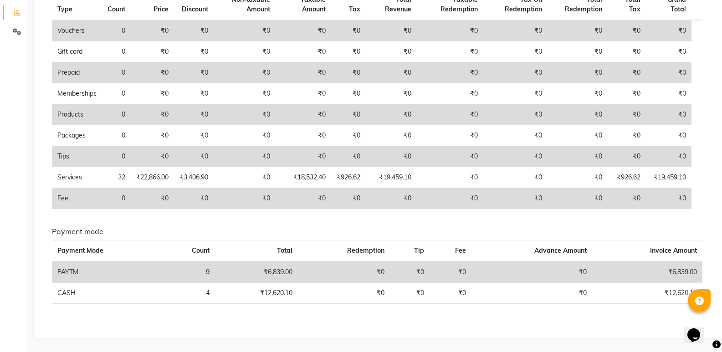
drag, startPoint x: 717, startPoint y: 172, endPoint x: 729, endPoint y: 62, distance: 109.9
click at [722, 67] on html "08047224946 Select Location × Green Trends Unisex Salon, Opposite Khazana Marke…" at bounding box center [361, 6] width 722 height 352
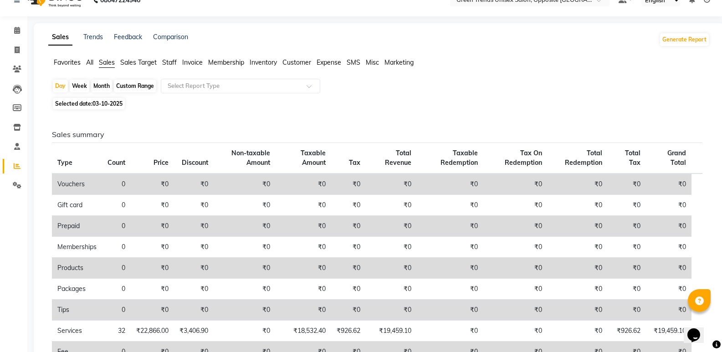
click at [103, 86] on div "Month" at bounding box center [101, 86] width 21 height 13
select select "10"
select select "2025"
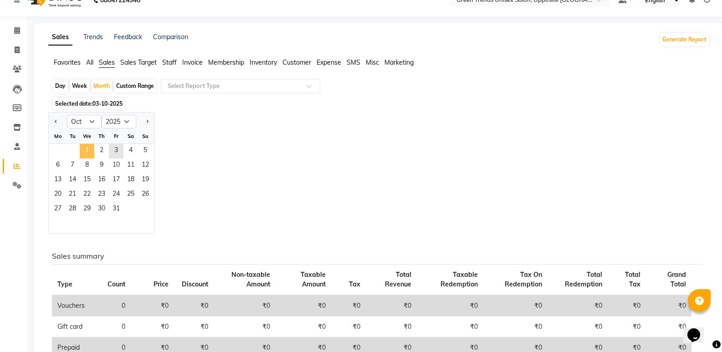
click at [90, 147] on span "1" at bounding box center [87, 151] width 15 height 15
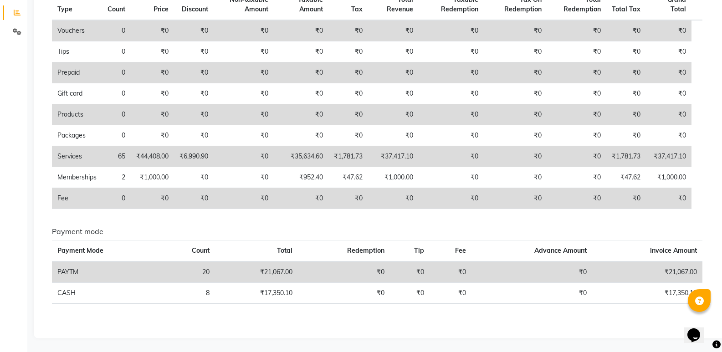
scroll to position [0, 0]
